Goal: Navigation & Orientation: Find specific page/section

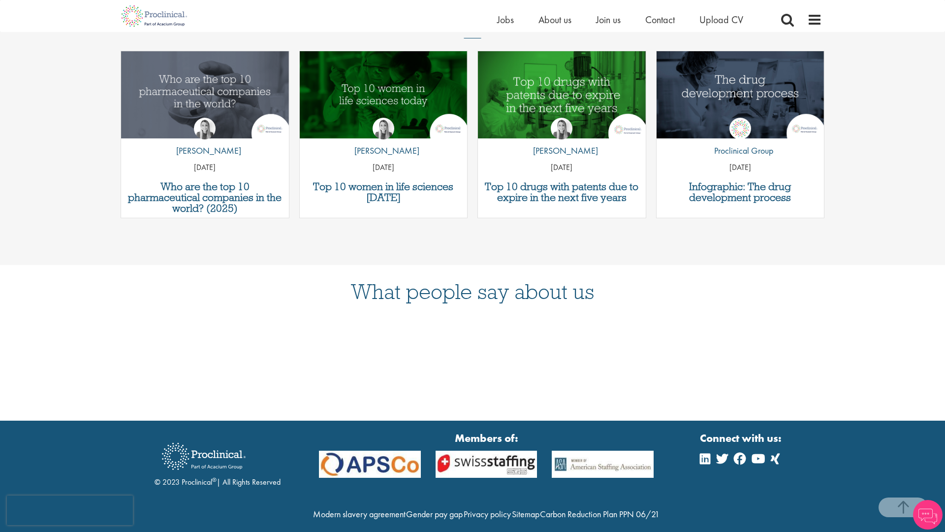
scroll to position [1584, 0]
